Goal: Task Accomplishment & Management: Complete application form

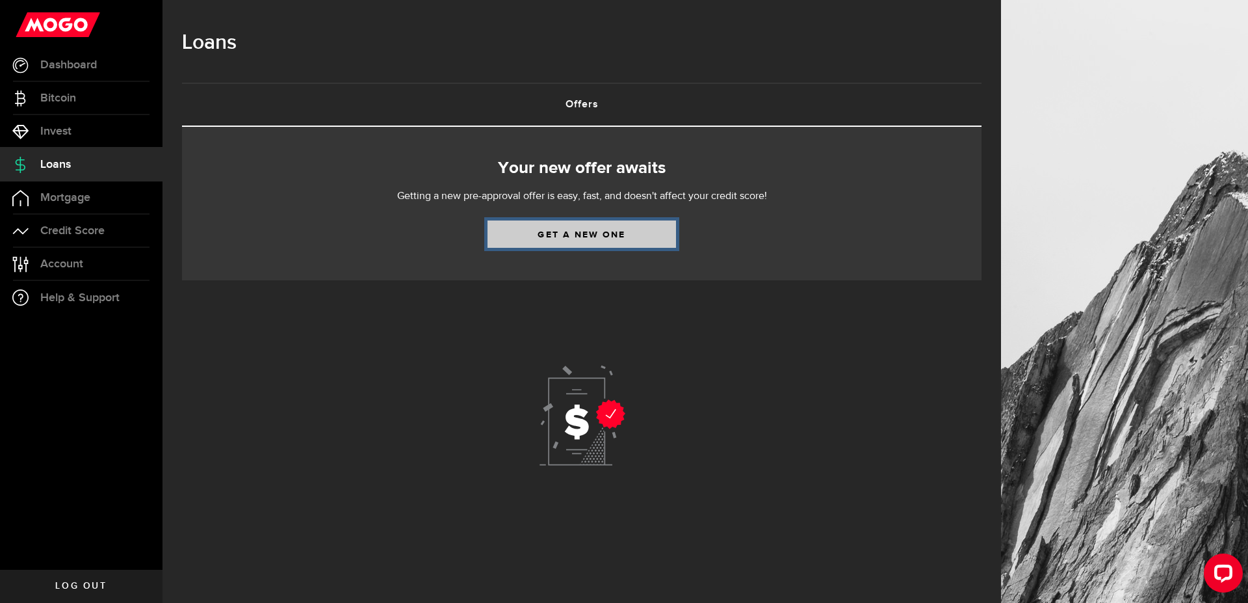
click at [559, 238] on link "Get a new one" at bounding box center [582, 233] width 189 height 27
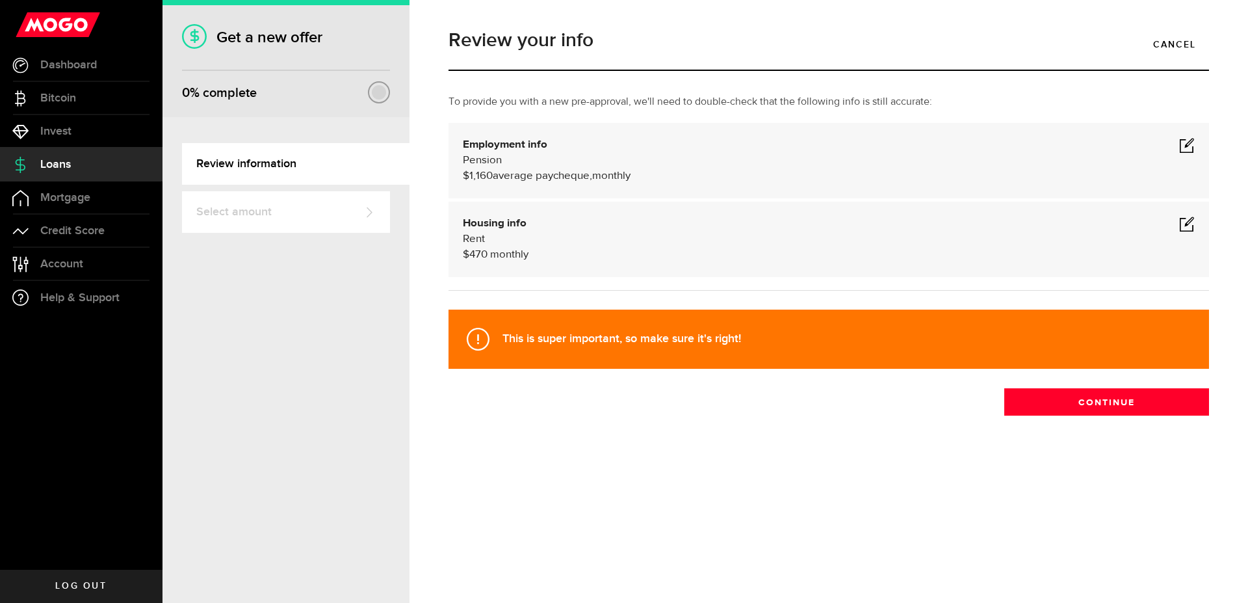
click at [1186, 146] on span at bounding box center [1187, 145] width 16 height 16
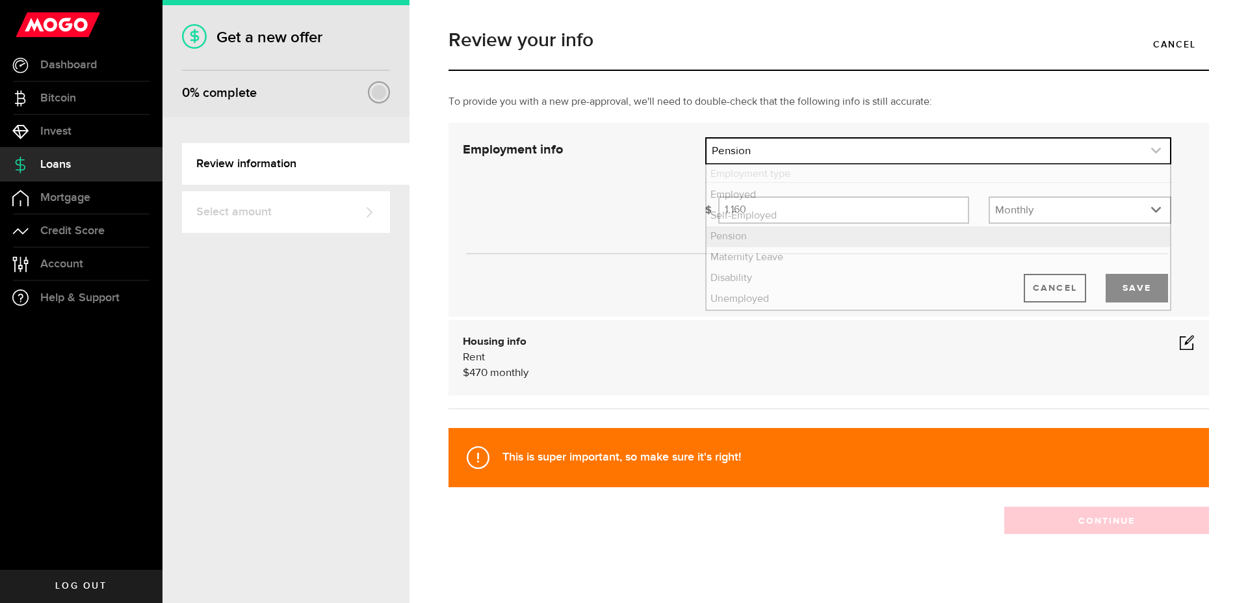
click at [1151, 149] on icon "expand select" at bounding box center [1156, 150] width 11 height 11
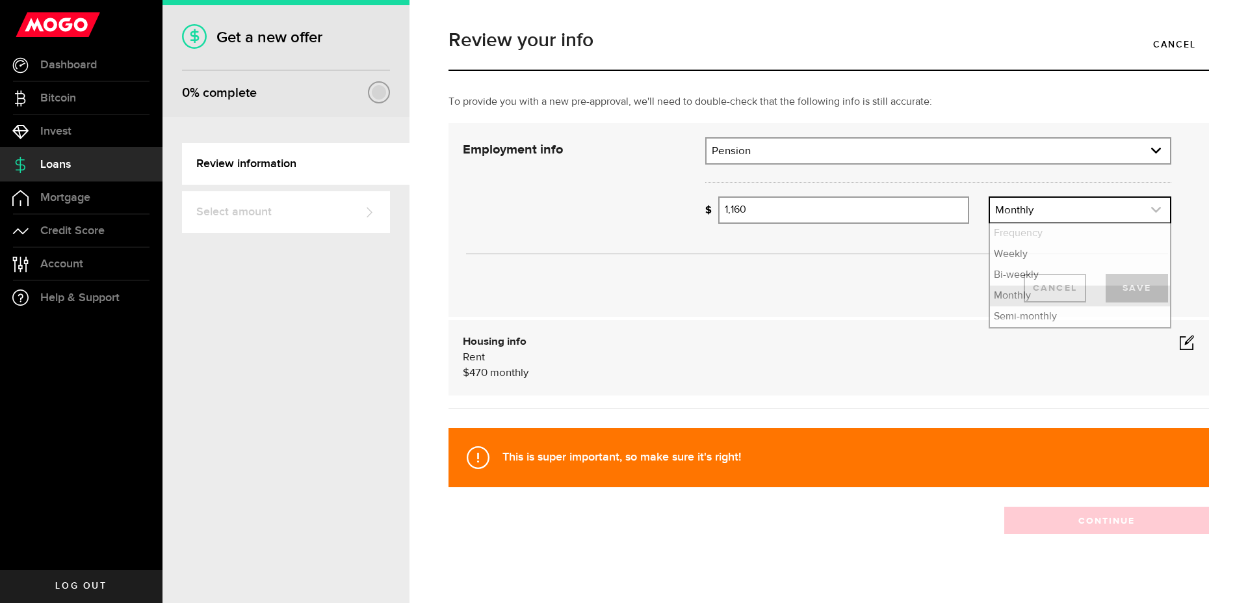
click at [1151, 208] on icon "expand select" at bounding box center [1156, 209] width 11 height 11
click at [1012, 298] on li "Monthly" at bounding box center [1080, 295] width 180 height 21
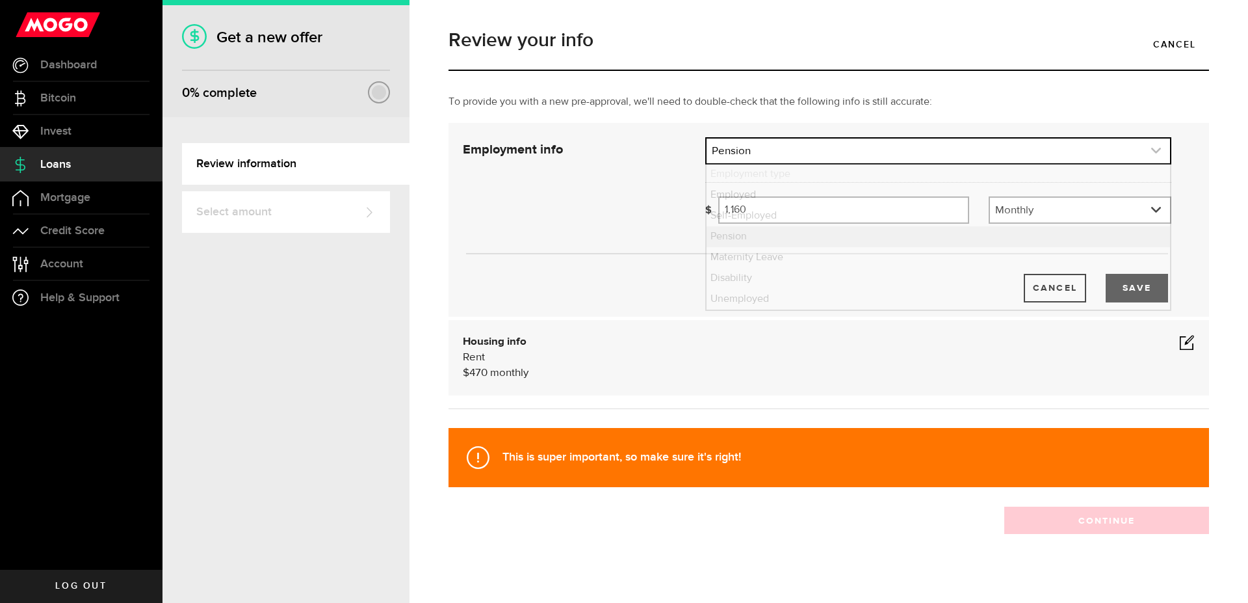
click at [1151, 150] on icon "expand select" at bounding box center [1156, 150] width 11 height 11
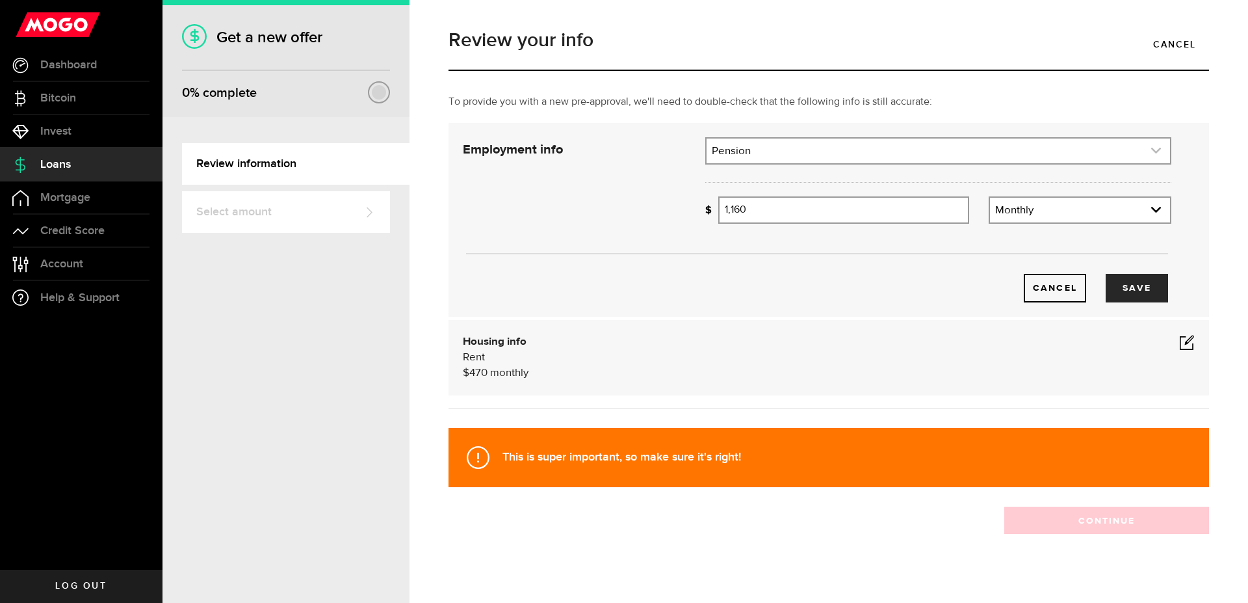
click at [1151, 149] on icon "expand select" at bounding box center [1156, 150] width 11 height 11
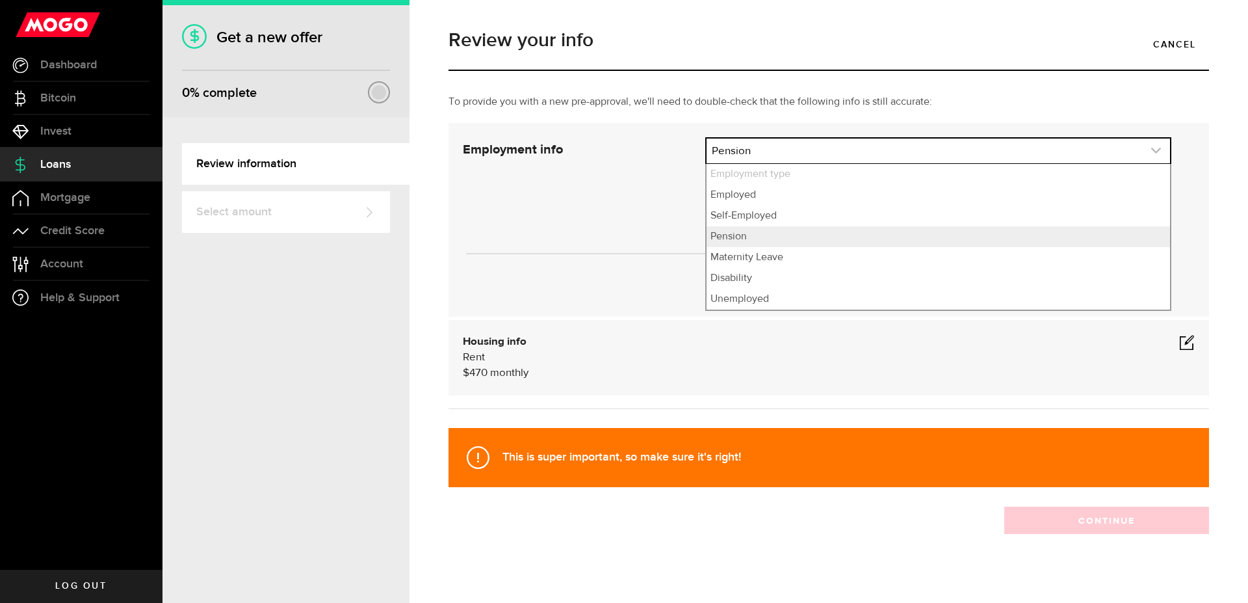
click at [1152, 150] on link "expand select" at bounding box center [939, 150] width 464 height 25
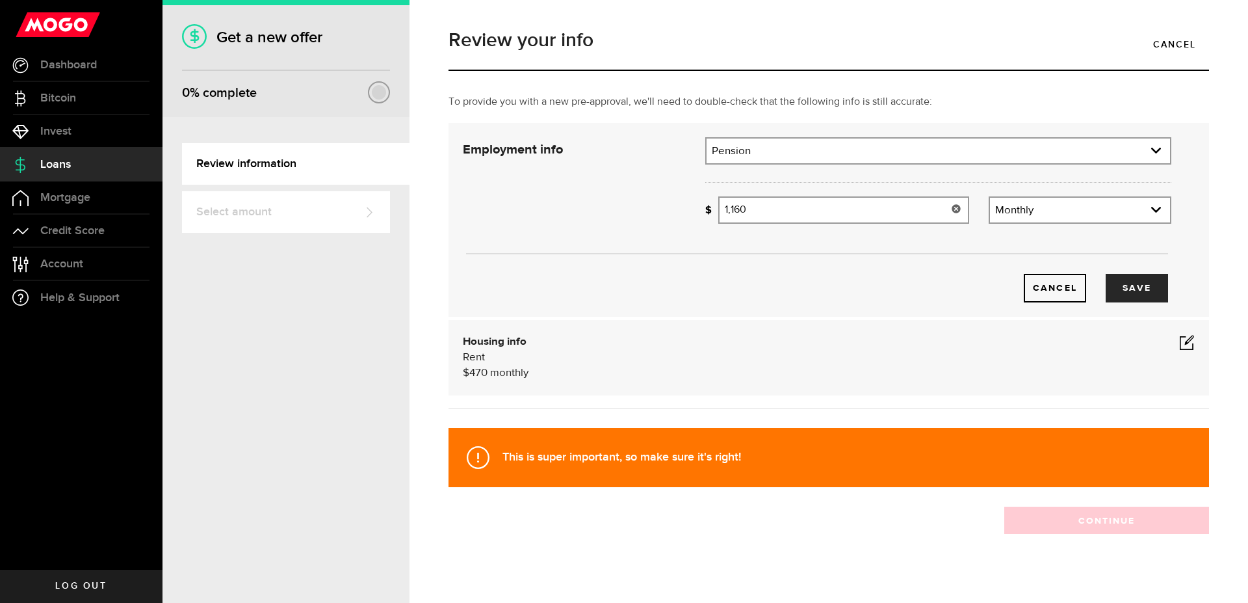
click at [952, 209] on use at bounding box center [956, 208] width 8 height 8
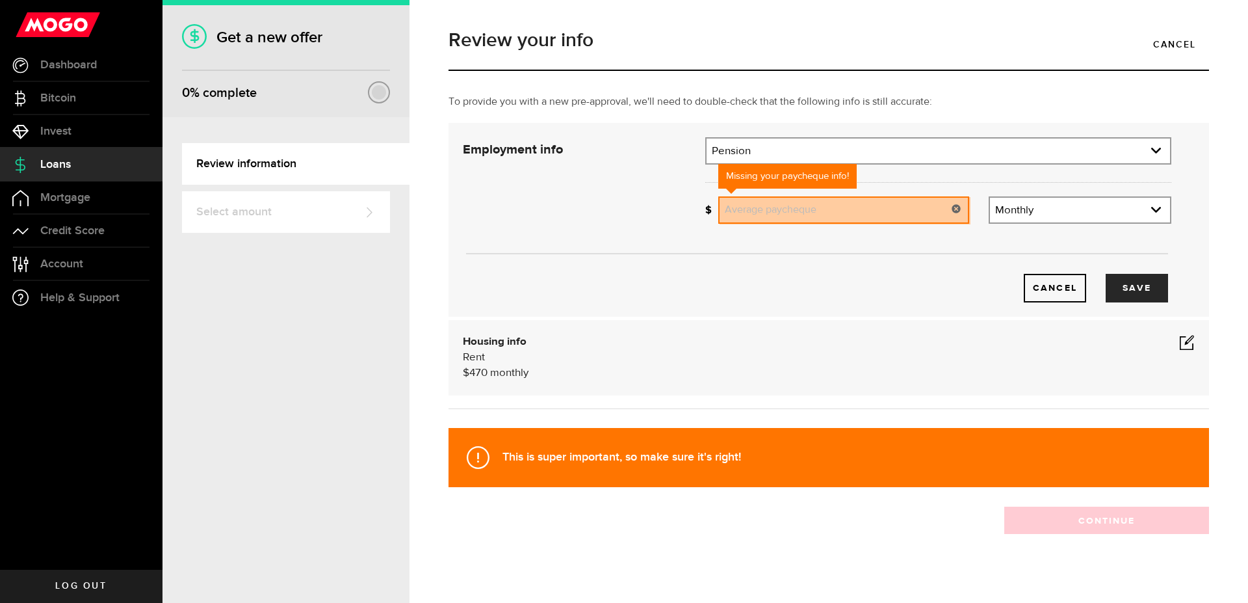
click at [832, 209] on input "Average paycheque" at bounding box center [843, 209] width 251 height 27
click at [734, 209] on input "Average paycheque" at bounding box center [843, 209] width 251 height 27
click at [738, 209] on input "2" at bounding box center [843, 209] width 251 height 27
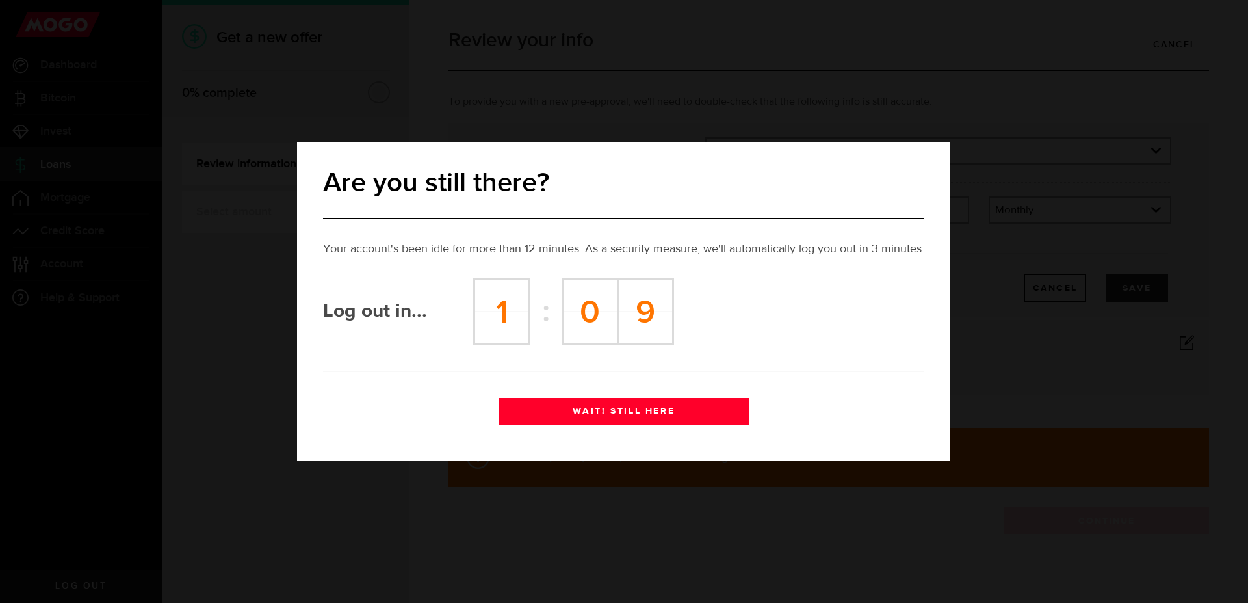
click at [610, 415] on button "WAIT! STILL HERE" at bounding box center [624, 411] width 250 height 27
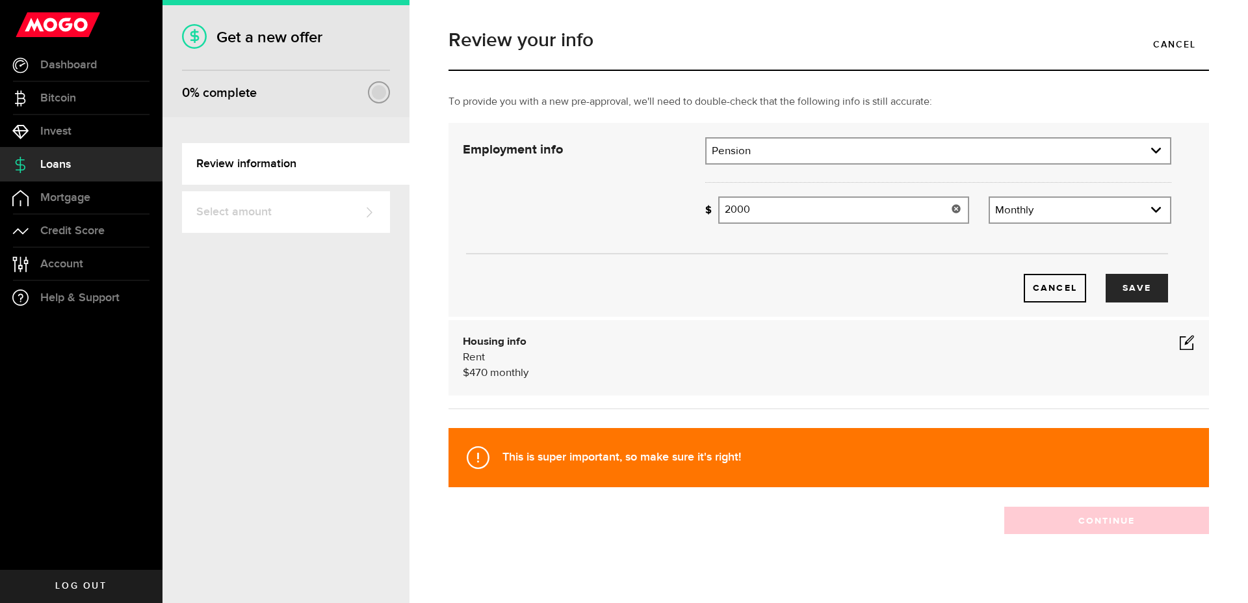
click at [768, 209] on input "2000" at bounding box center [843, 209] width 251 height 27
type input "2"
click at [1140, 290] on button "Save" at bounding box center [1137, 288] width 62 height 29
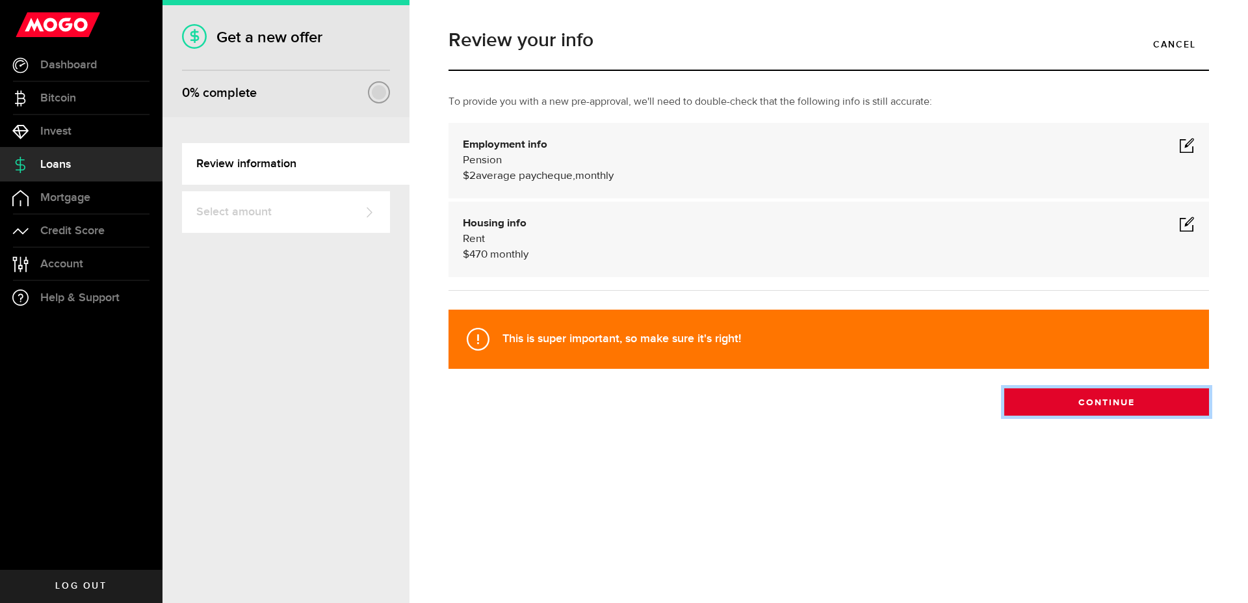
click at [1133, 410] on button "Continue" at bounding box center [1107, 401] width 205 height 27
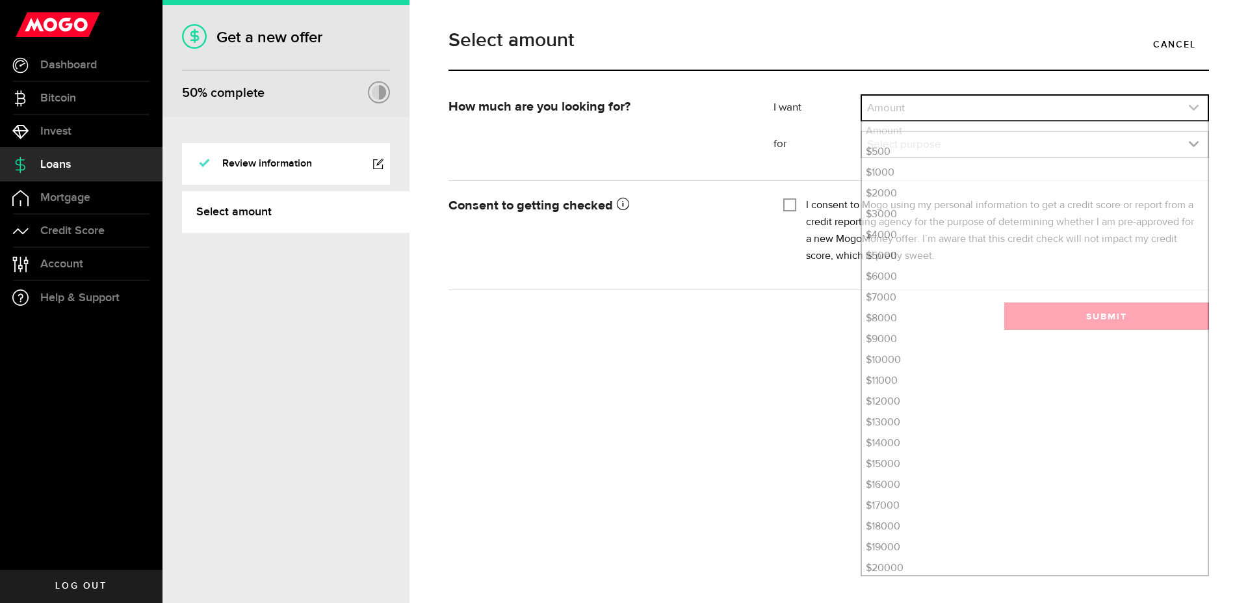
click at [1191, 109] on icon "expand select" at bounding box center [1194, 107] width 11 height 11
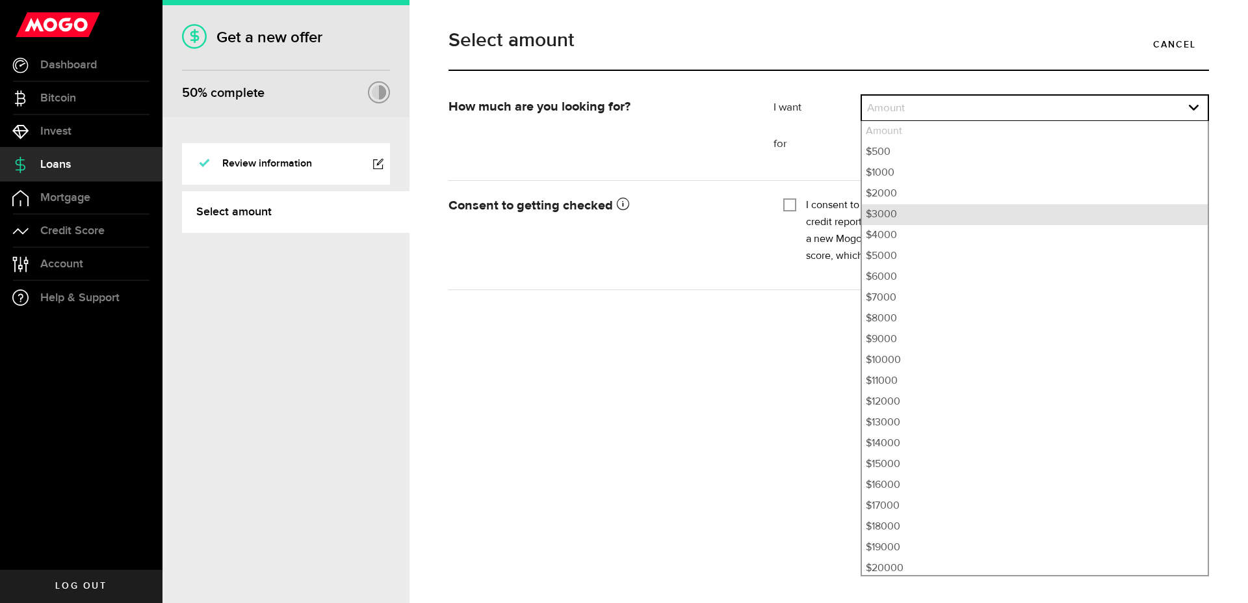
click at [898, 209] on li "$3000" at bounding box center [1035, 214] width 346 height 21
select select "3000"
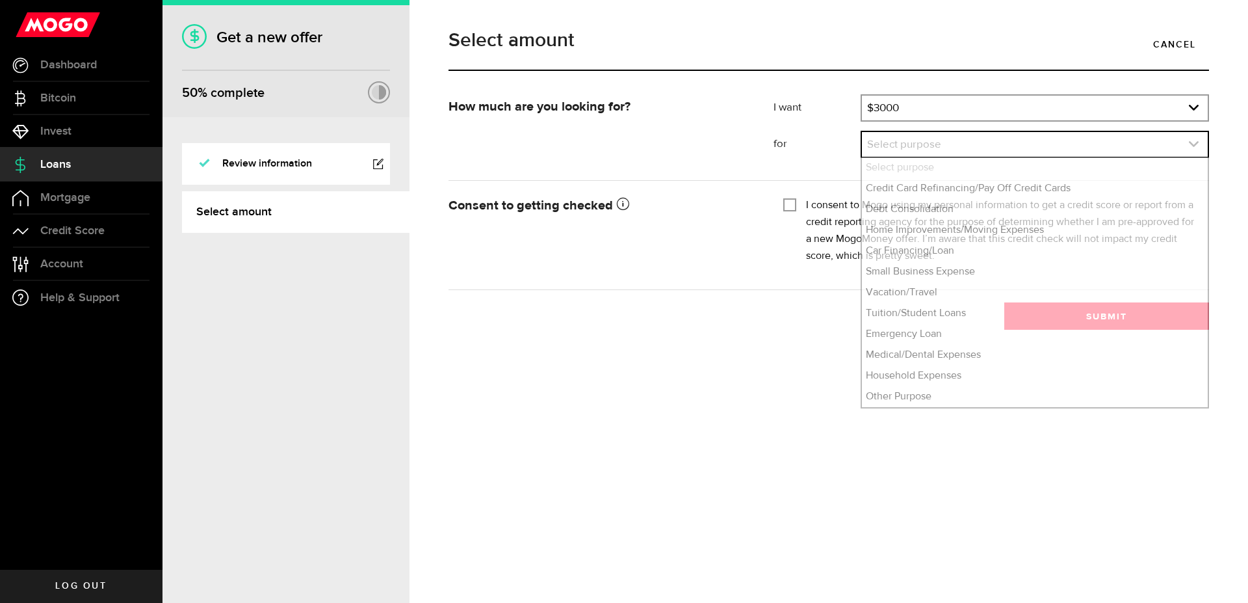
click at [1193, 150] on link "expand select" at bounding box center [1035, 144] width 346 height 25
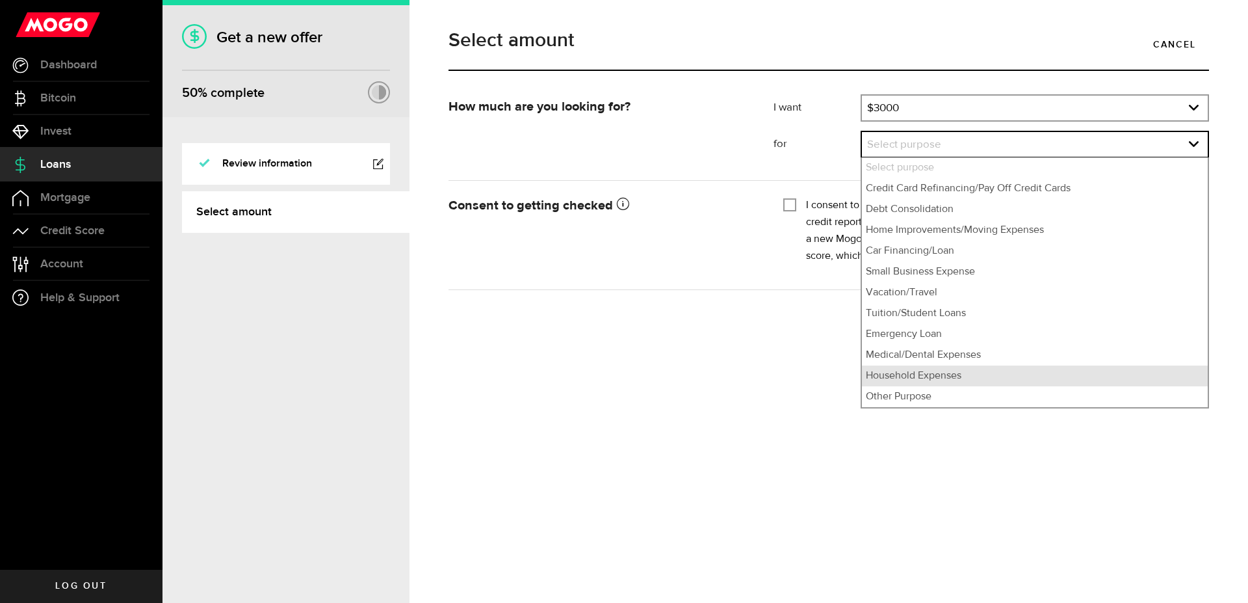
click at [874, 375] on li "Household Expenses" at bounding box center [1035, 375] width 346 height 21
select select "Household Expenses"
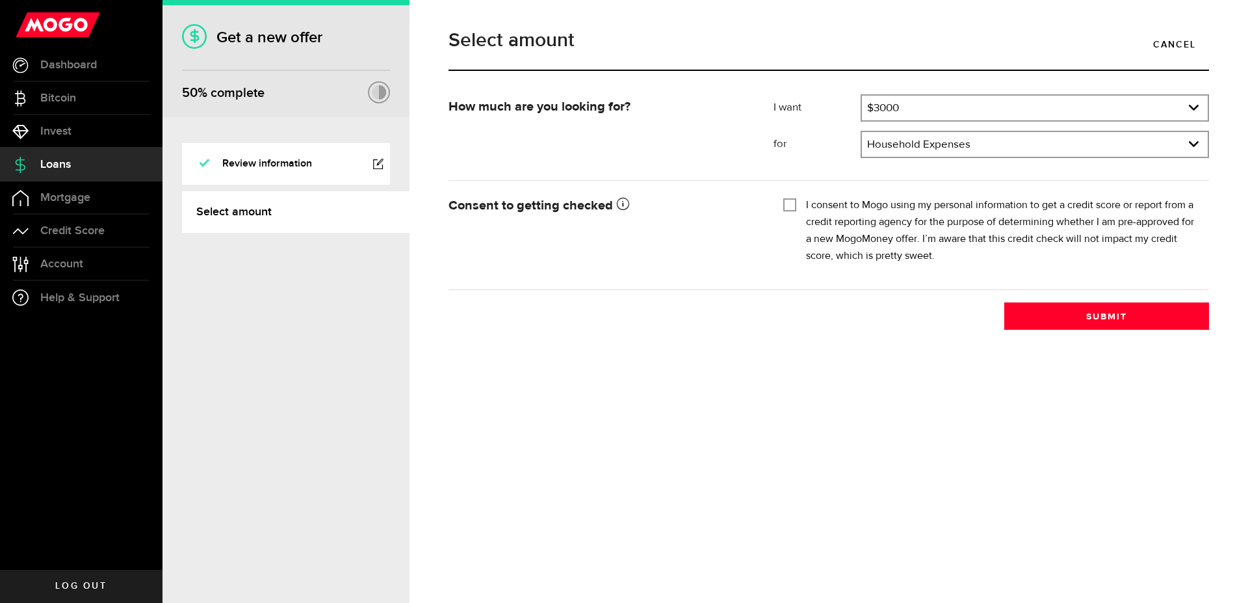
click at [782, 207] on div "Tick this box so that we can show you your credit score! I consent to Mogo usin…" at bounding box center [992, 234] width 436 height 83
click at [789, 209] on input "I consent to Mogo using my personal information to get a credit score or report…" at bounding box center [789, 203] width 13 height 13
checkbox input "true"
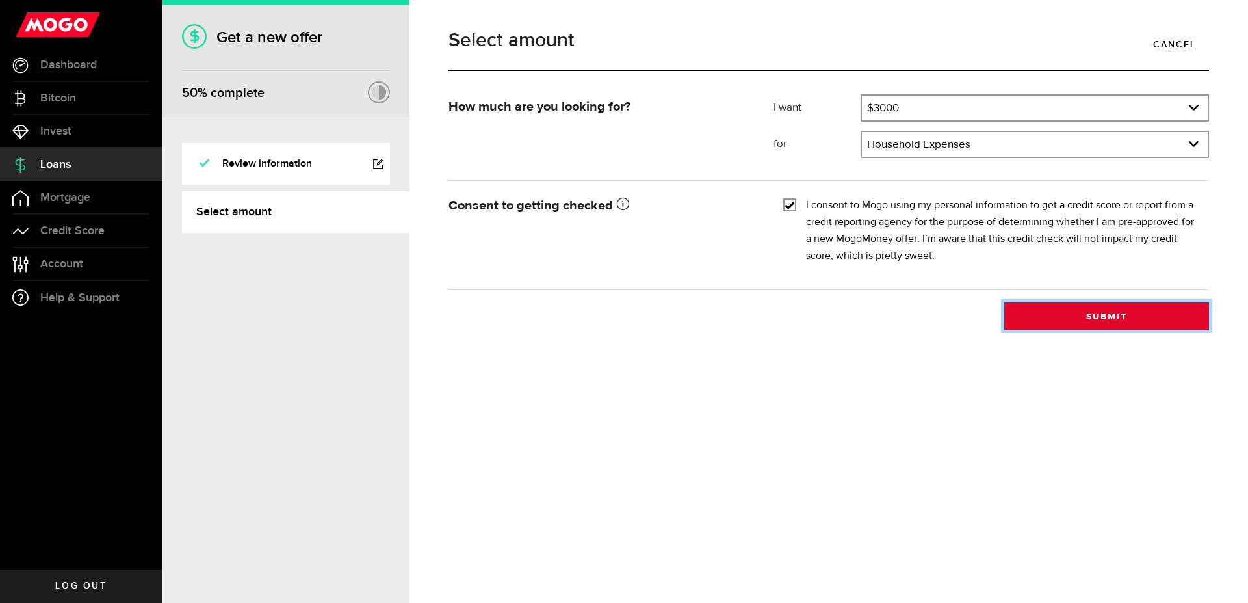
click at [1084, 316] on button "Submit" at bounding box center [1107, 315] width 205 height 27
